Goal: Book appointment/travel/reservation

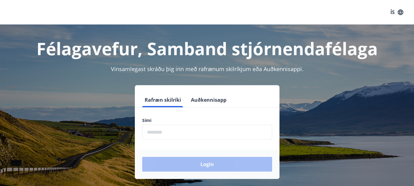
click at [149, 136] on input "phone" at bounding box center [207, 132] width 130 height 15
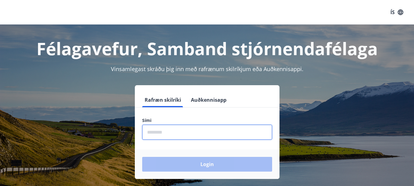
type input "********"
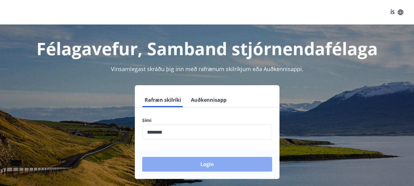
click at [192, 163] on button "Login" at bounding box center [207, 164] width 130 height 15
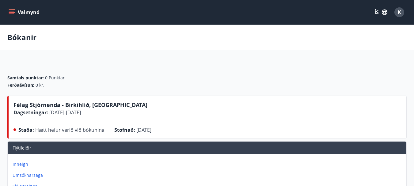
click at [14, 13] on icon "menu" at bounding box center [12, 12] width 7 height 1
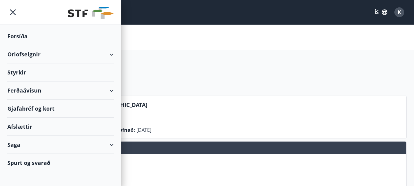
click at [19, 52] on div "Orlofseignir" at bounding box center [60, 54] width 106 height 18
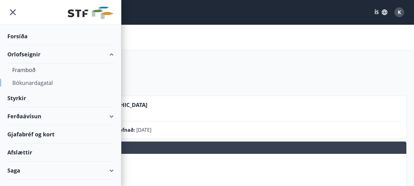
click at [22, 81] on div "Bókunardagatal" at bounding box center [60, 82] width 97 height 13
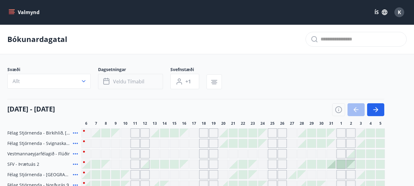
click at [135, 83] on span "Veldu tímabil" at bounding box center [128, 81] width 31 height 7
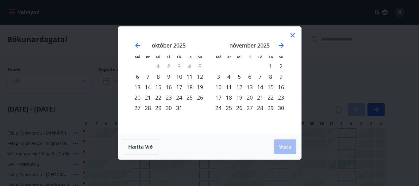
click at [182, 89] on div "17" at bounding box center [179, 87] width 10 height 10
click at [158, 98] on div "22" at bounding box center [158, 97] width 10 height 10
click at [278, 143] on button "Vista" at bounding box center [285, 146] width 22 height 15
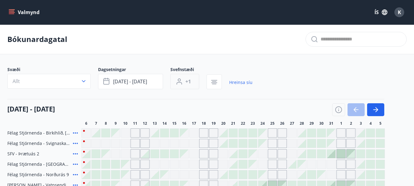
click at [192, 79] on button "+1" at bounding box center [184, 81] width 29 height 15
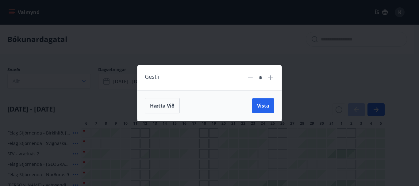
click at [272, 78] on icon at bounding box center [270, 77] width 5 height 5
click at [266, 101] on button "Vista" at bounding box center [263, 105] width 22 height 15
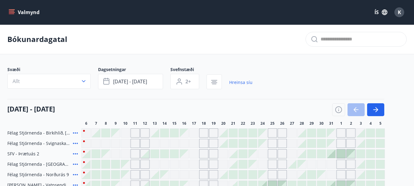
click at [12, 12] on icon "menu" at bounding box center [12, 12] width 7 height 1
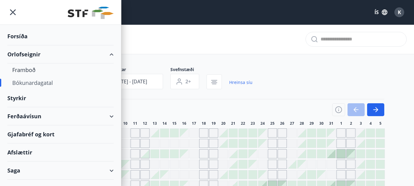
click at [31, 116] on div "Ferðaávísun" at bounding box center [60, 116] width 106 height 18
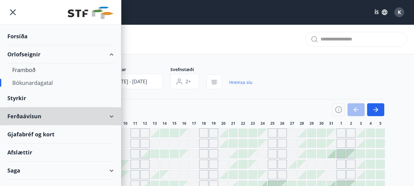
click at [105, 116] on div "Ferðaávísun" at bounding box center [60, 116] width 106 height 18
click at [107, 116] on div "Ferðaávísun" at bounding box center [60, 116] width 106 height 18
click at [33, 117] on div "Ferðaávísun" at bounding box center [60, 116] width 106 height 18
click at [45, 135] on div "Gjafabréf og kort" at bounding box center [60, 134] width 106 height 18
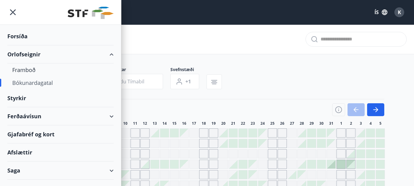
scroll to position [31, 0]
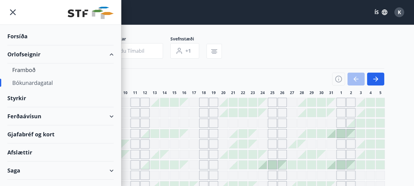
type input "*"
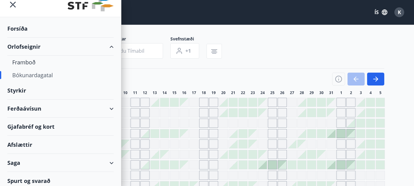
scroll to position [11, 0]
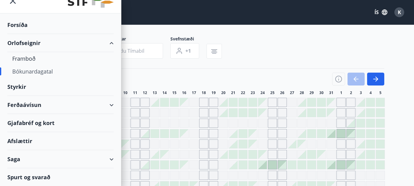
click at [32, 103] on div "Ferðaávísun" at bounding box center [60, 105] width 106 height 18
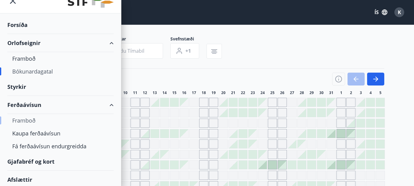
click at [29, 120] on div "Framboð" at bounding box center [60, 120] width 97 height 13
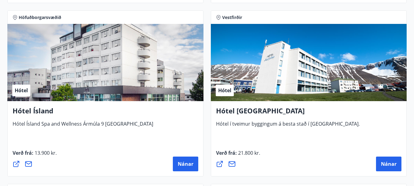
scroll to position [1134, 0]
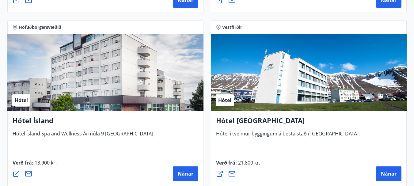
click at [148, 19] on div "Höfuðborgarsvæðið Hótel Hótel Ísland Hótel Ísland Spa and Wellness Ármúla 9 Rey…" at bounding box center [105, 103] width 203 height 173
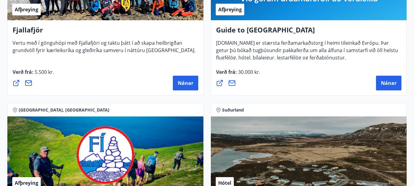
scroll to position [0, 0]
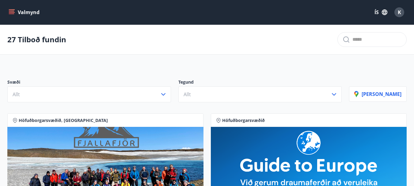
click at [15, 13] on button "Valmynd" at bounding box center [24, 12] width 35 height 11
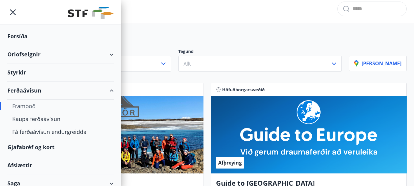
click at [178, 38] on div "Svæði Allt Tegund Allt Sýna kort" at bounding box center [207, 57] width 414 height 43
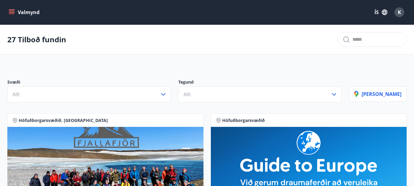
click at [11, 10] on icon "menu" at bounding box center [12, 12] width 6 height 6
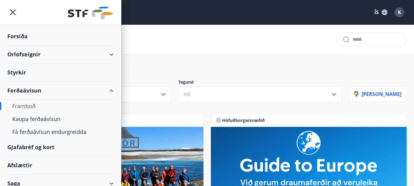
click at [25, 53] on div "Orlofseignir" at bounding box center [60, 54] width 106 height 18
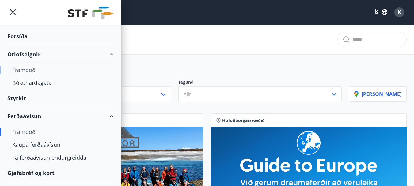
click at [25, 70] on div "Framboð" at bounding box center [60, 69] width 97 height 13
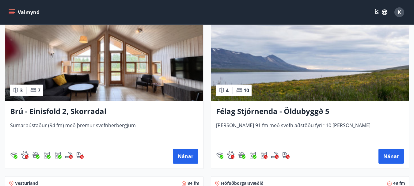
scroll to position [613, 0]
